Goal: Task Accomplishment & Management: Use online tool/utility

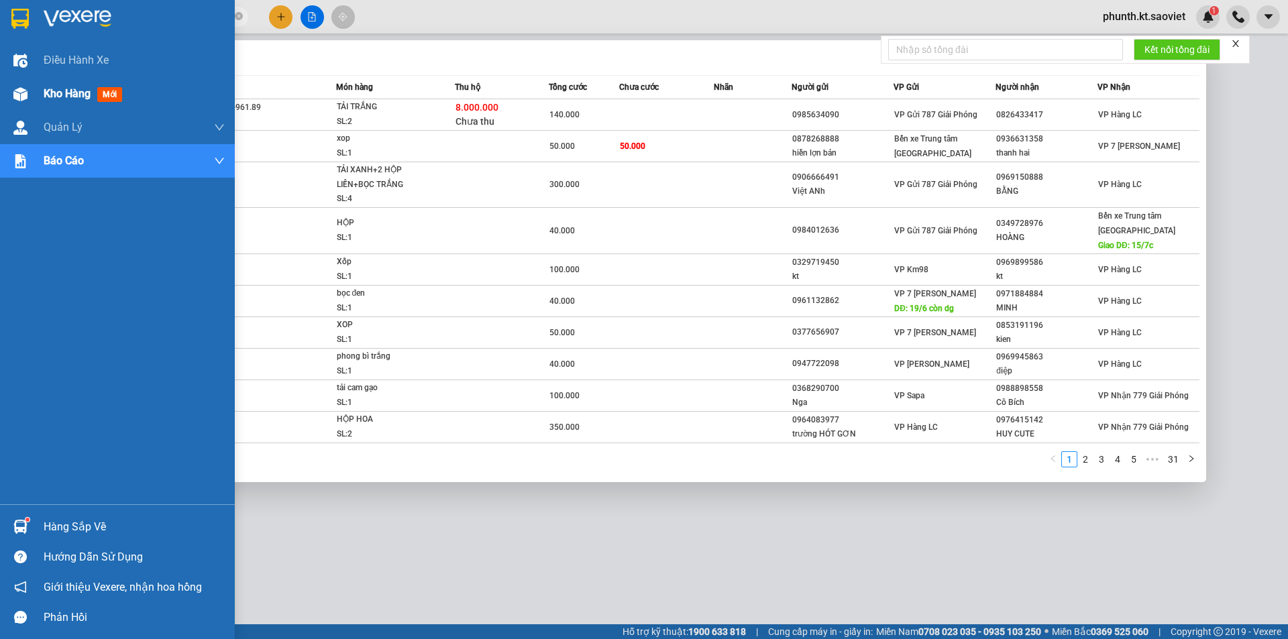
click at [87, 97] on span "Kho hàng" at bounding box center [67, 93] width 47 height 13
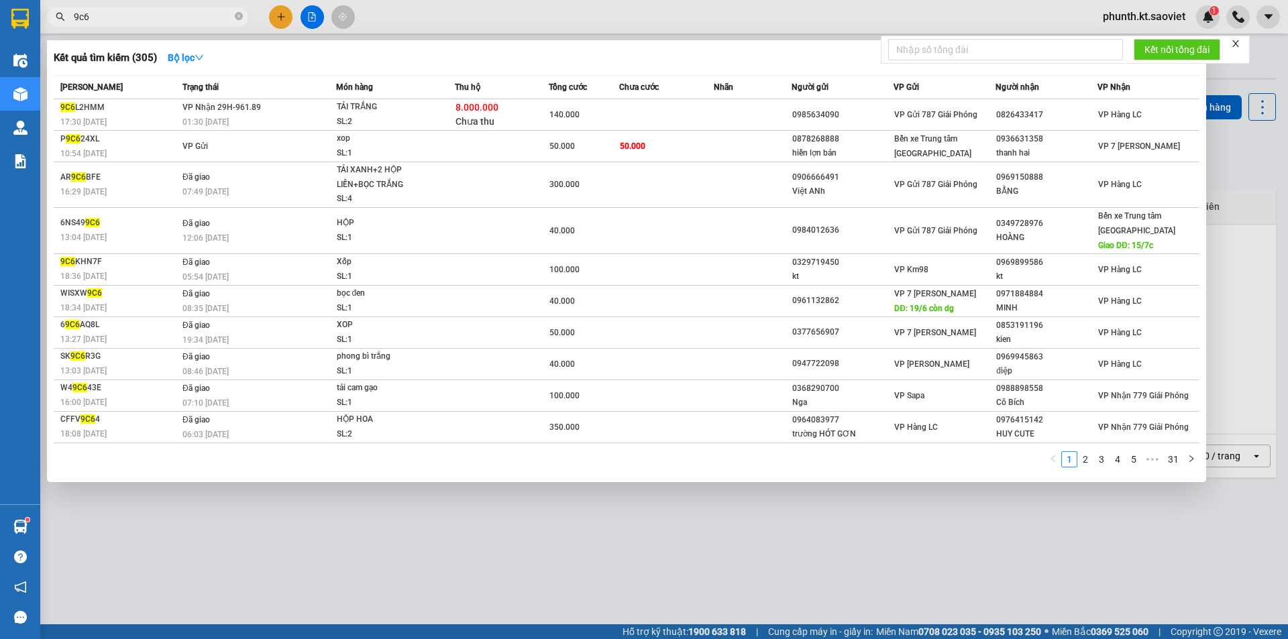
click at [103, 22] on input "9c6" at bounding box center [153, 16] width 158 height 15
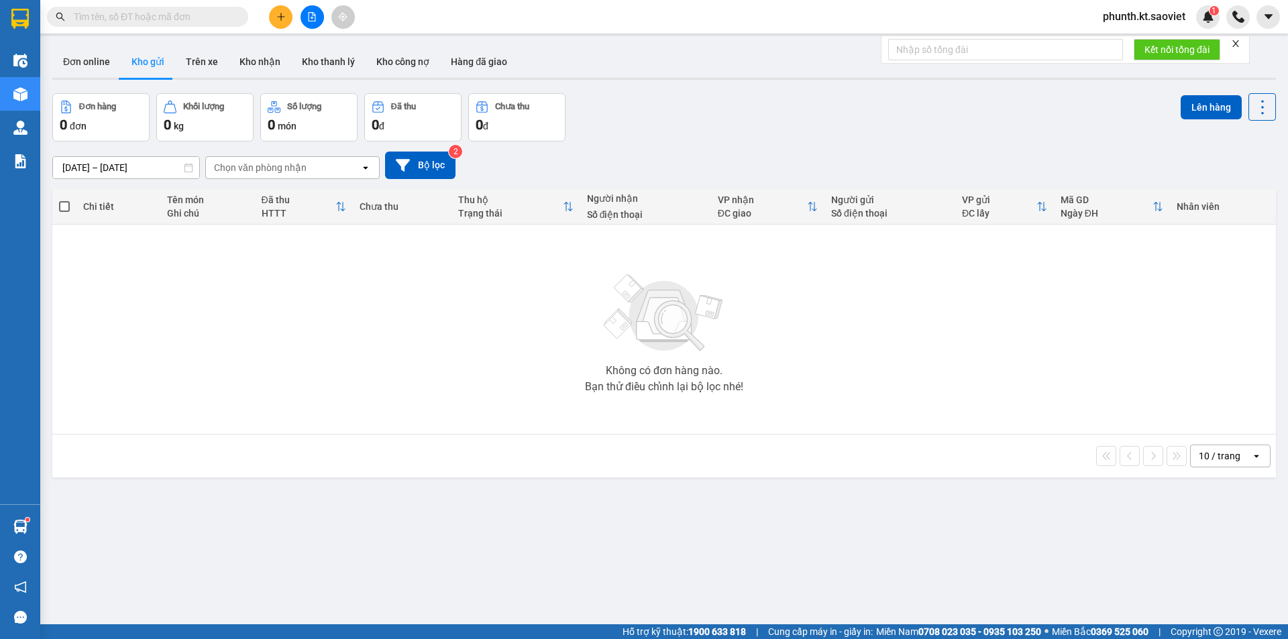
drag, startPoint x: 264, startPoint y: 62, endPoint x: 359, endPoint y: 115, distance: 108.4
click at [264, 62] on button "Kho nhận" at bounding box center [260, 62] width 62 height 32
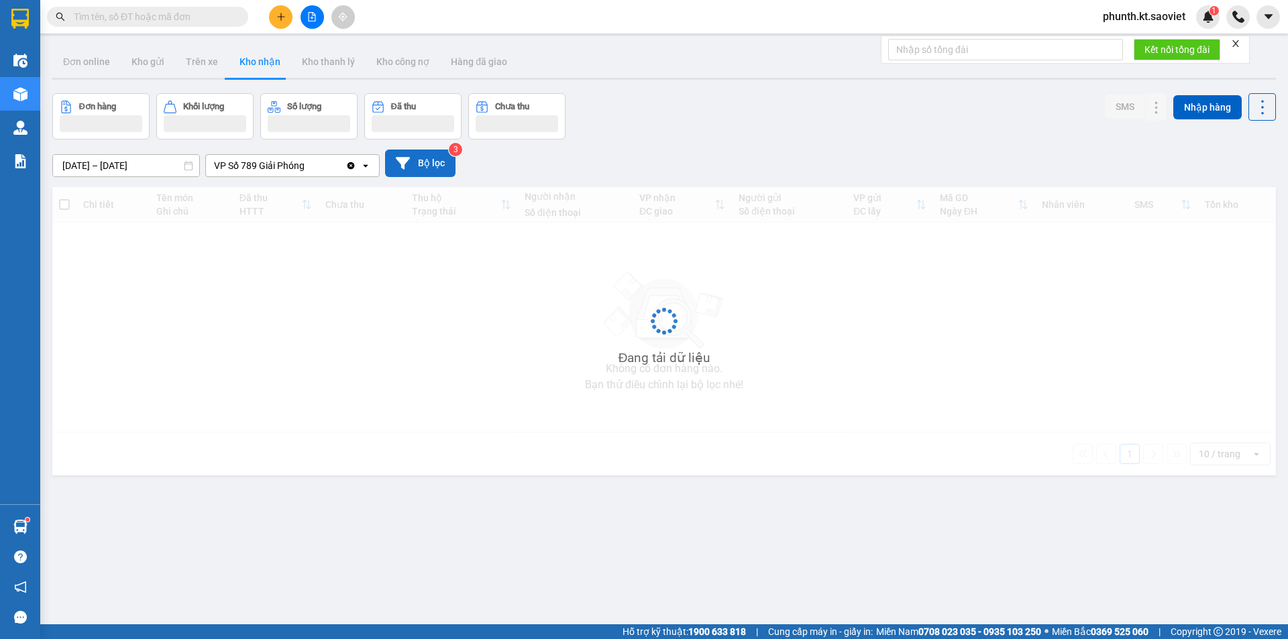
click at [433, 166] on button "Bộ lọc" at bounding box center [420, 163] width 70 height 27
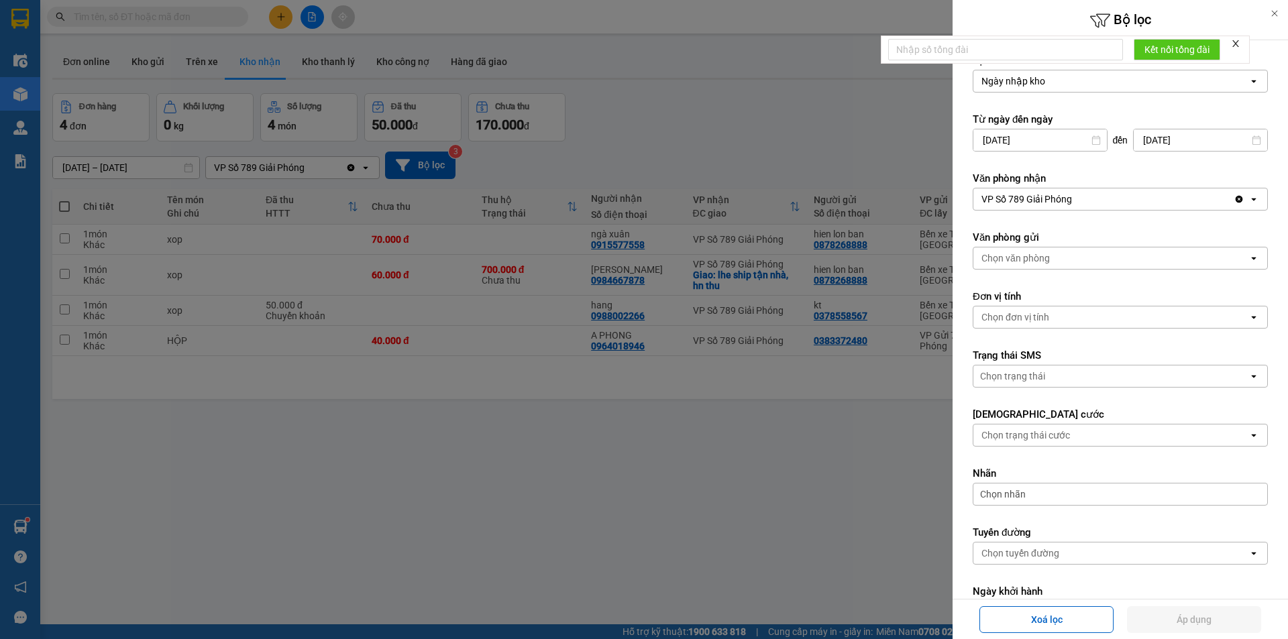
click at [1005, 88] on div "Ngày nhập kho" at bounding box center [1110, 80] width 275 height 21
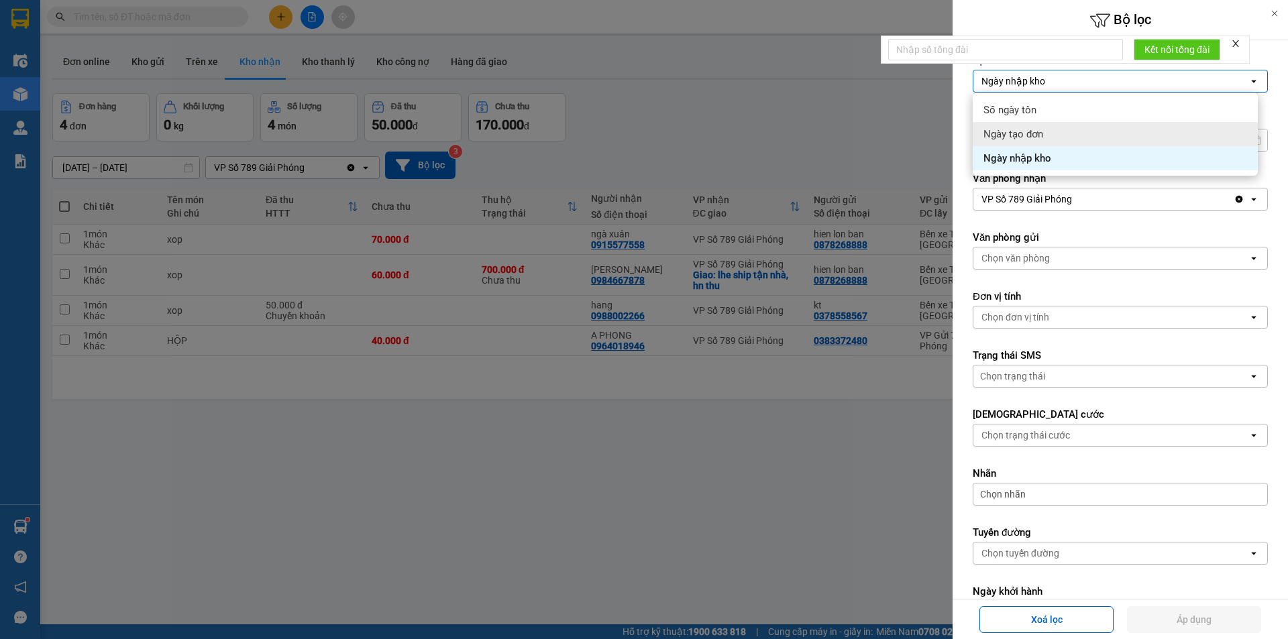
click at [1017, 134] on span "Ngày tạo đơn" at bounding box center [1013, 133] width 60 height 13
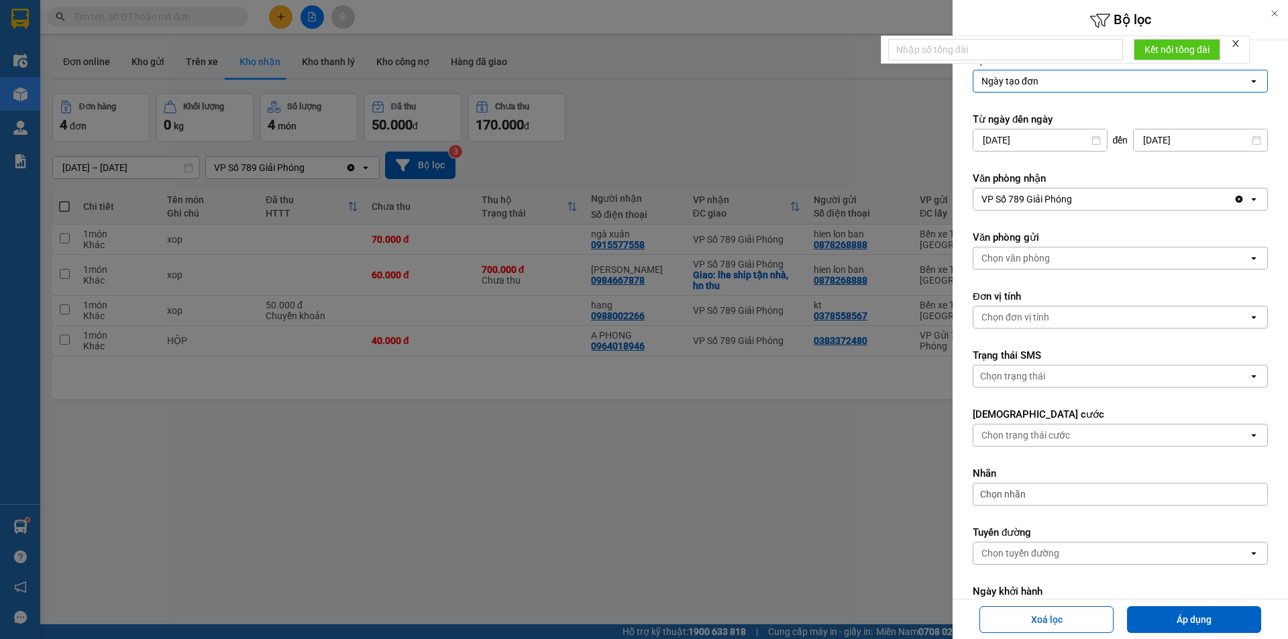
click at [1034, 142] on input "[DATE]" at bounding box center [1039, 139] width 133 height 21
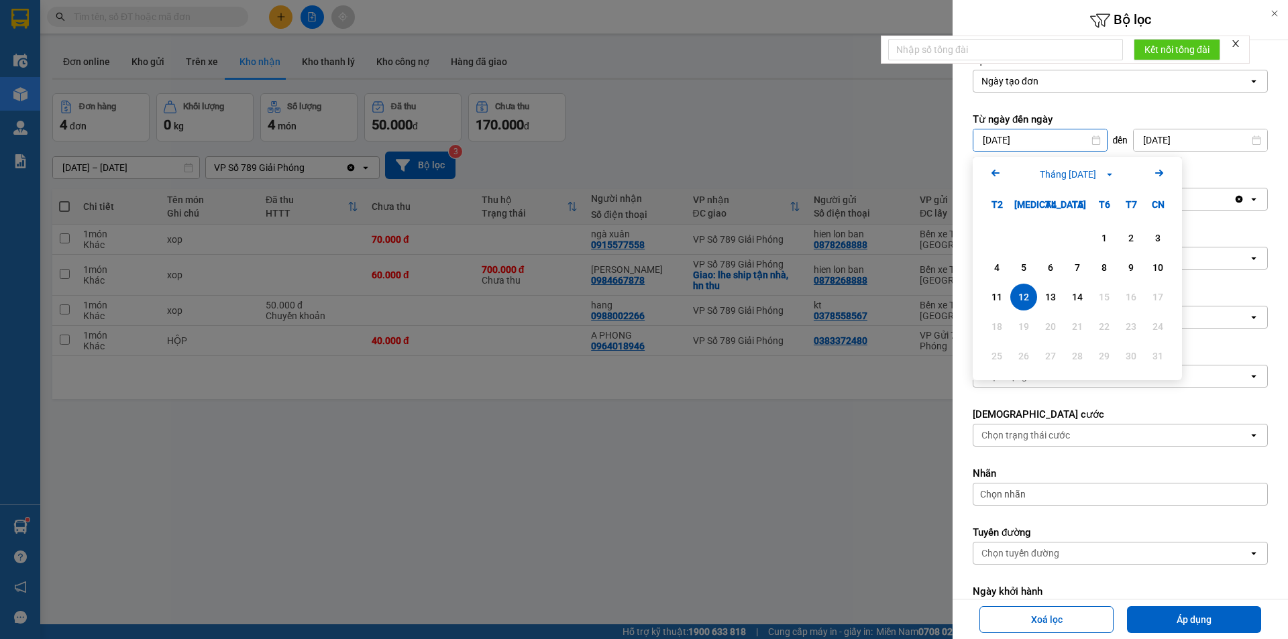
click at [1034, 142] on input "[DATE]" at bounding box center [1039, 139] width 133 height 21
type input "[DATE]"
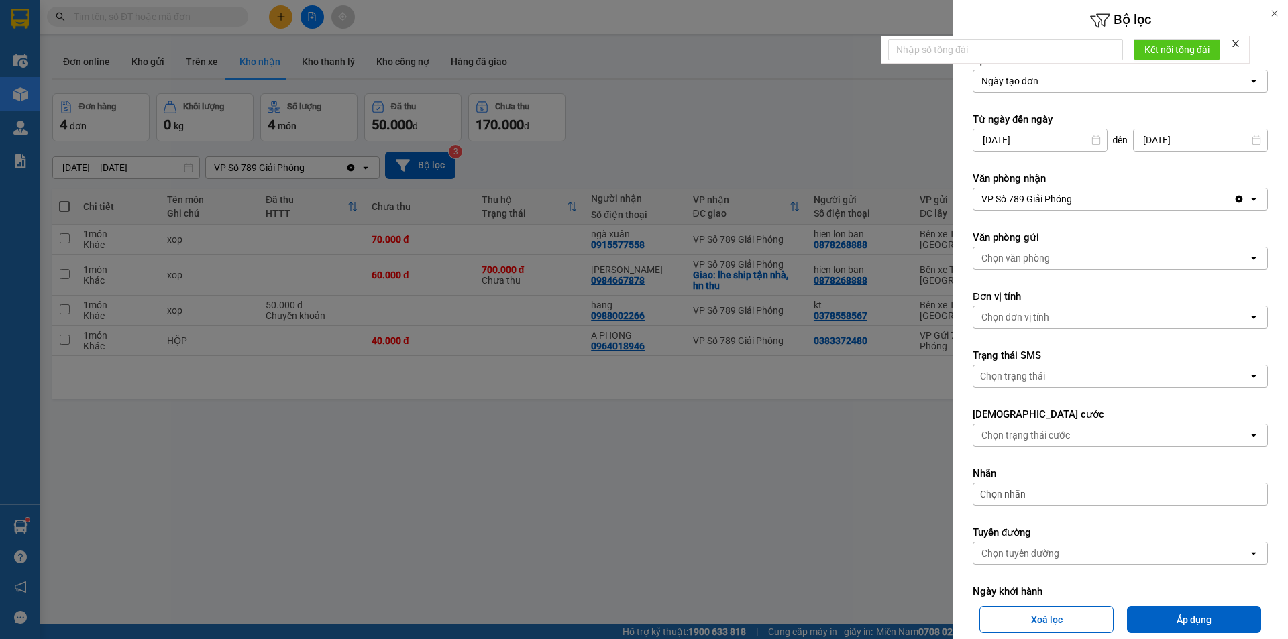
click at [1248, 204] on icon "open" at bounding box center [1253, 199] width 11 height 11
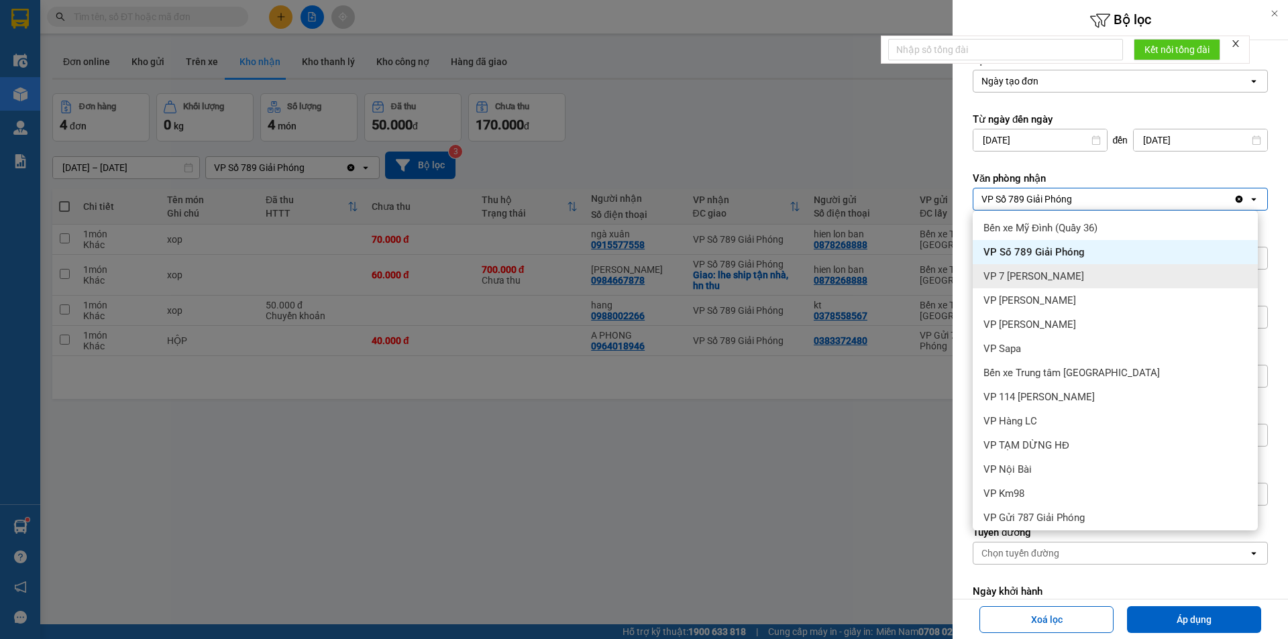
click at [1072, 279] on span "VP 7 [PERSON_NAME]" at bounding box center [1033, 276] width 101 height 13
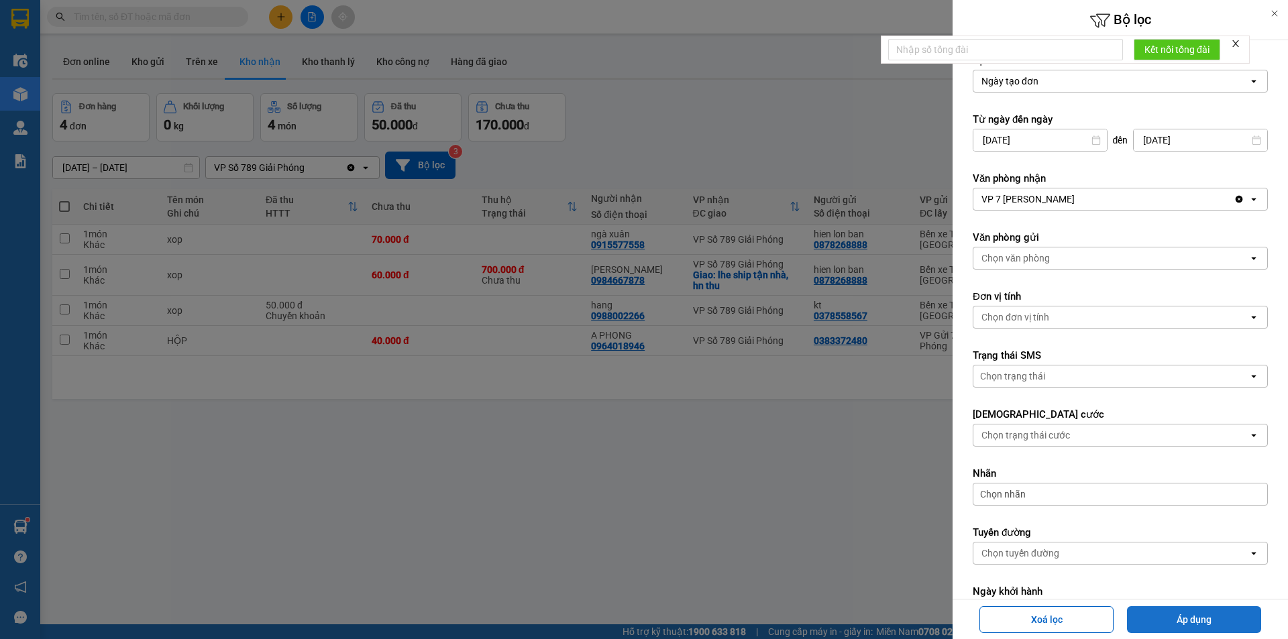
click at [1190, 616] on button "Áp dụng" at bounding box center [1194, 619] width 134 height 27
type input "[DATE] – [DATE]"
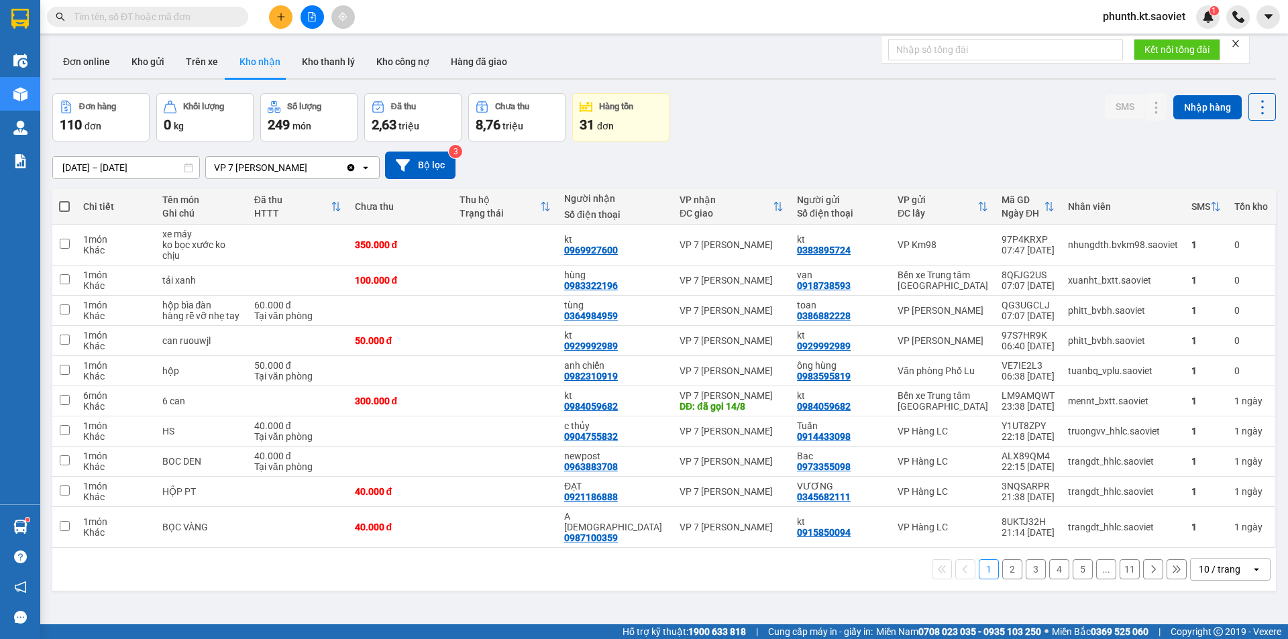
click at [1223, 566] on div "10 / trang" at bounding box center [1220, 569] width 60 height 21
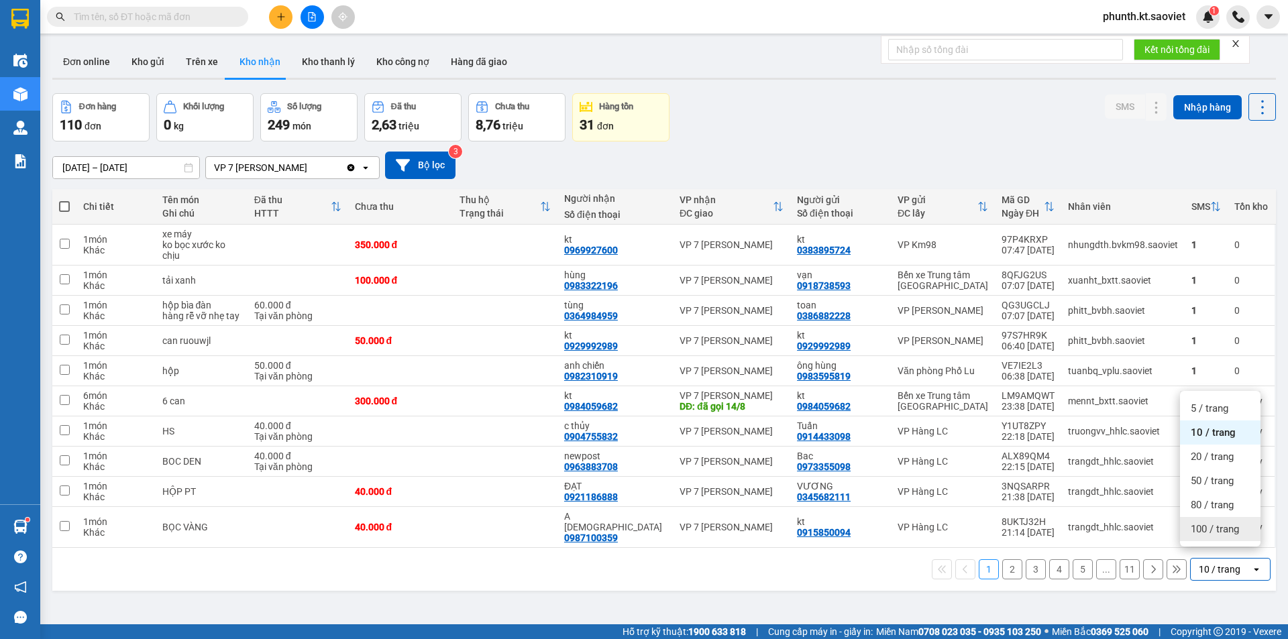
click at [1221, 534] on span "100 / trang" at bounding box center [1214, 528] width 48 height 13
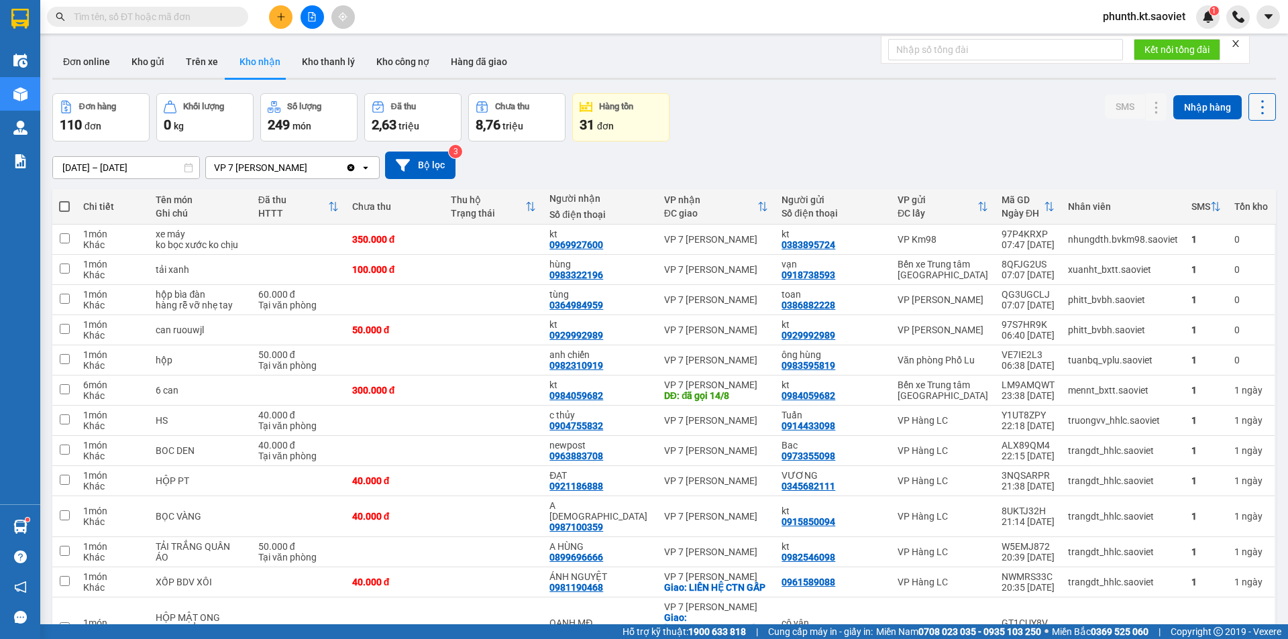
click at [1253, 103] on icon at bounding box center [1262, 107] width 19 height 19
click at [1233, 143] on span "Xuất excel" at bounding box center [1235, 143] width 43 height 13
